Goal: Find specific page/section

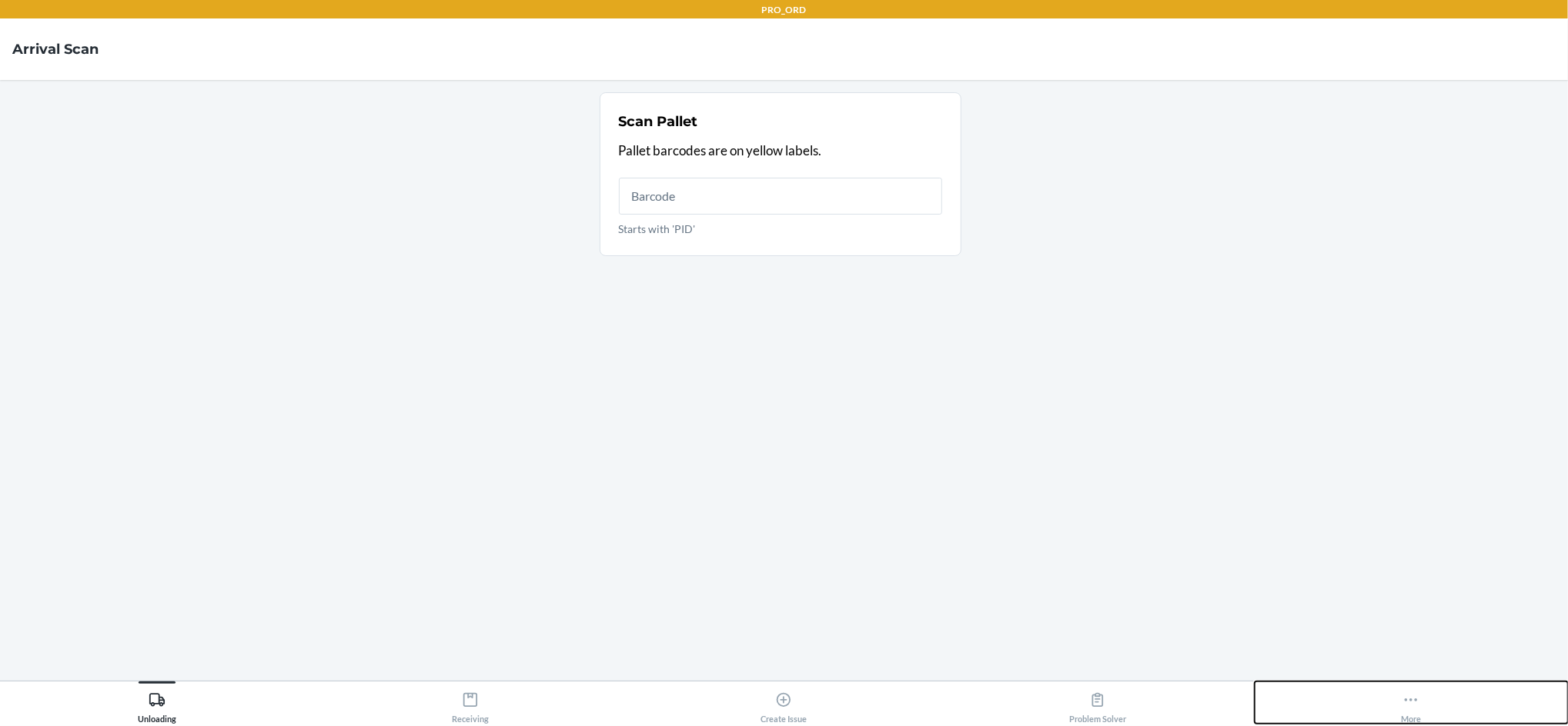
click at [1430, 698] on button "More" at bounding box center [1411, 703] width 314 height 42
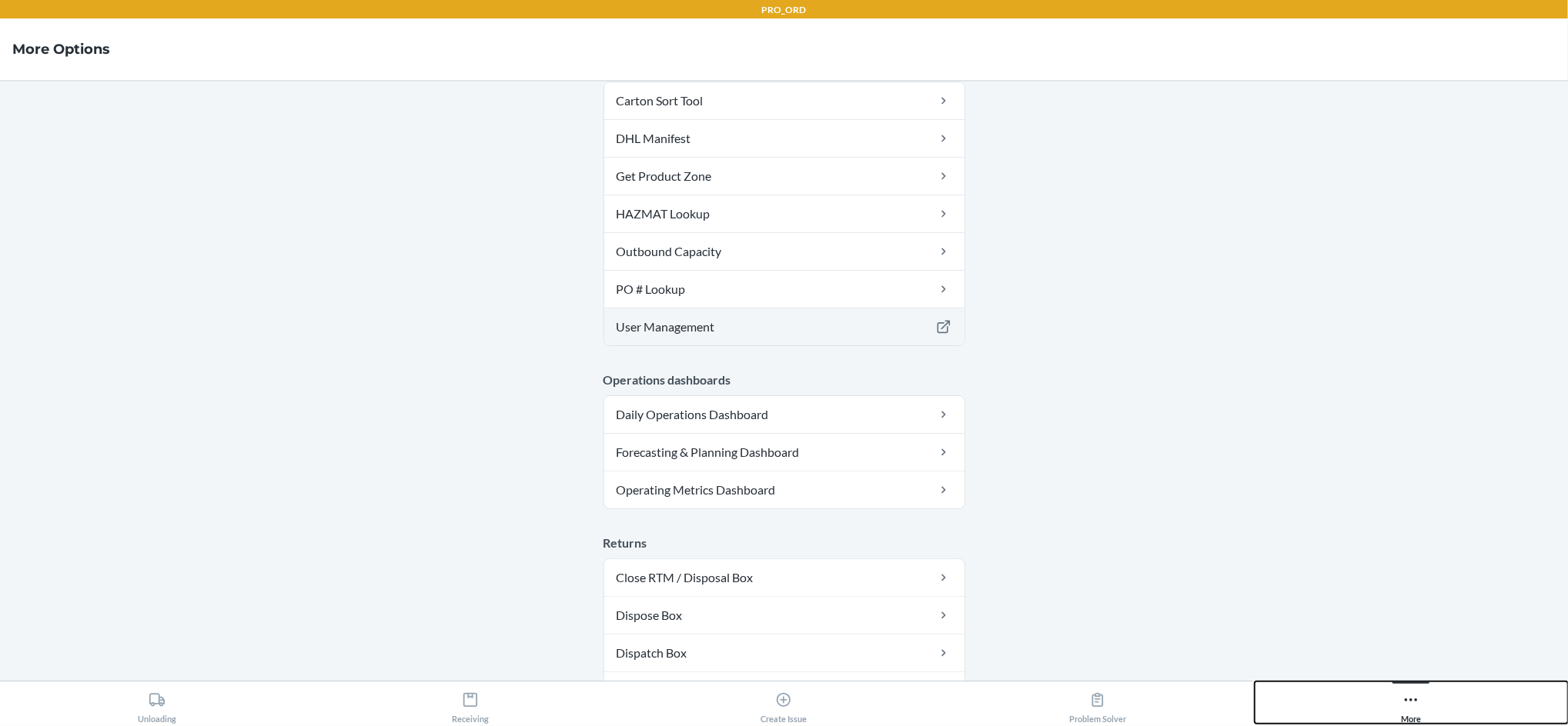
scroll to position [199, 0]
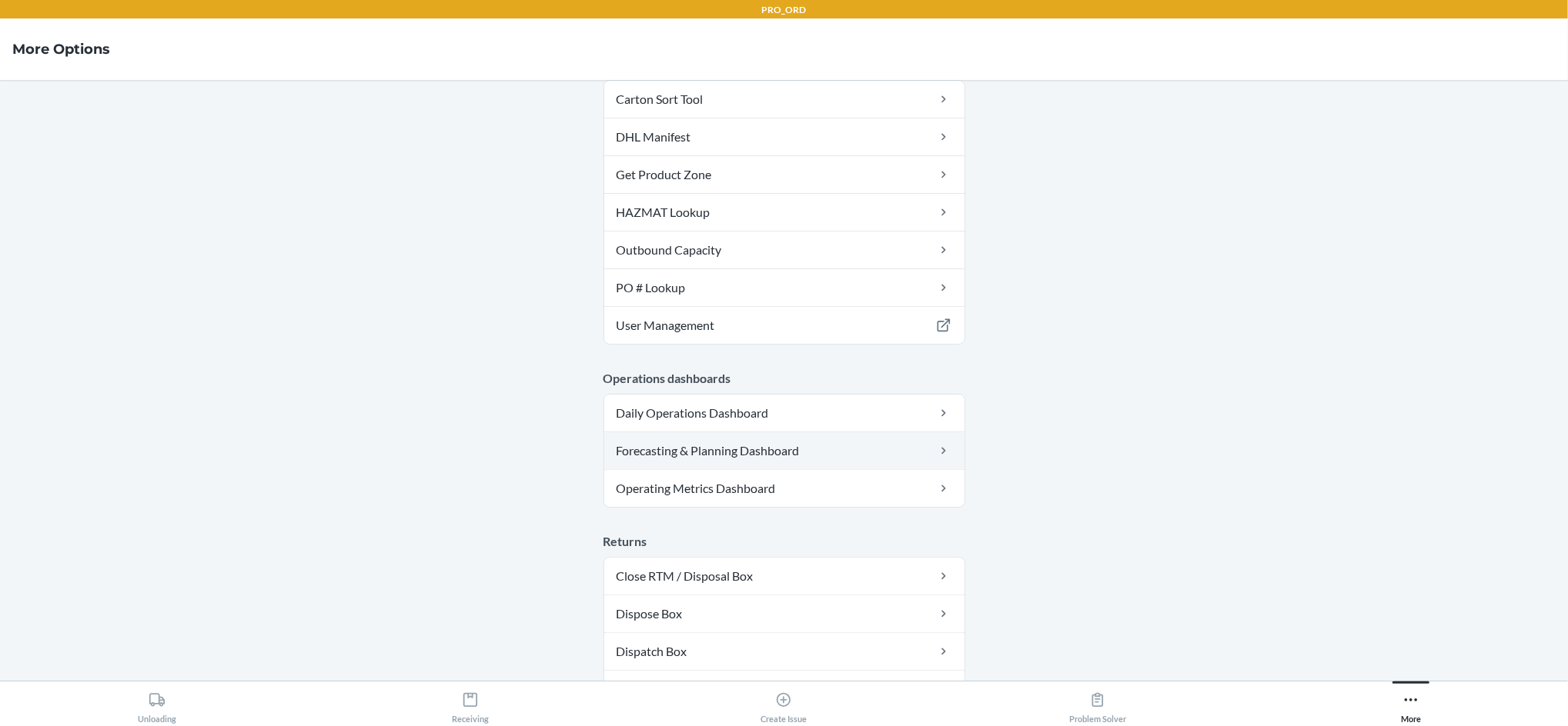
click at [765, 442] on link "Forecasting & Planning Dashboard" at bounding box center [784, 451] width 360 height 37
